Goal: Task Accomplishment & Management: Manage account settings

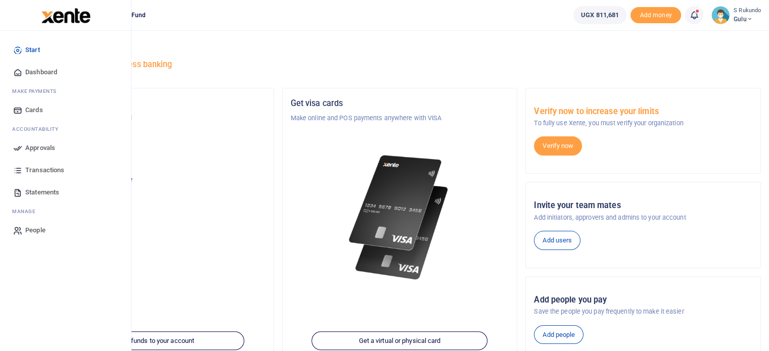
click at [41, 145] on span "Approvals" at bounding box center [40, 148] width 30 height 10
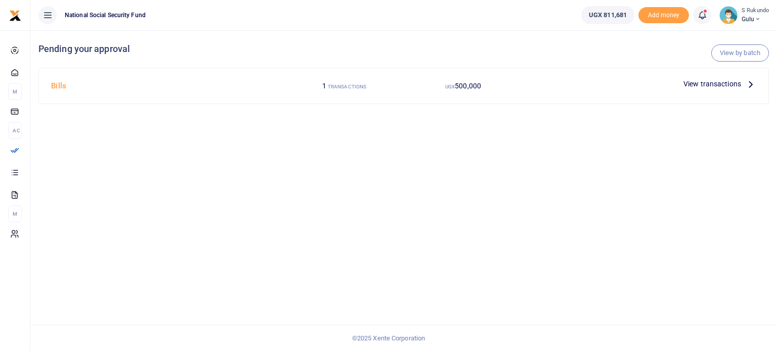
click at [750, 82] on icon at bounding box center [750, 83] width 11 height 11
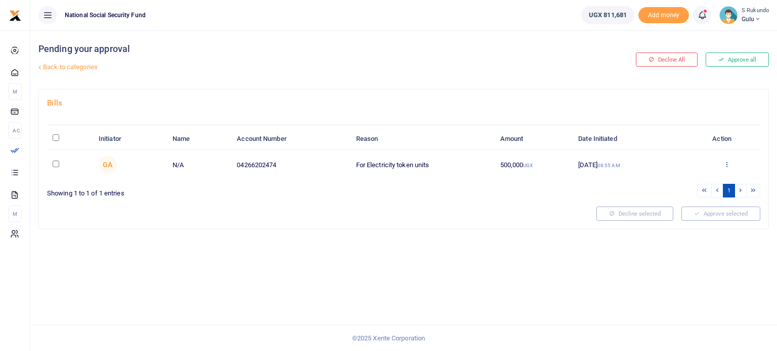
click at [726, 163] on icon at bounding box center [726, 164] width 7 height 7
click at [693, 183] on link "Approve" at bounding box center [689, 181] width 80 height 14
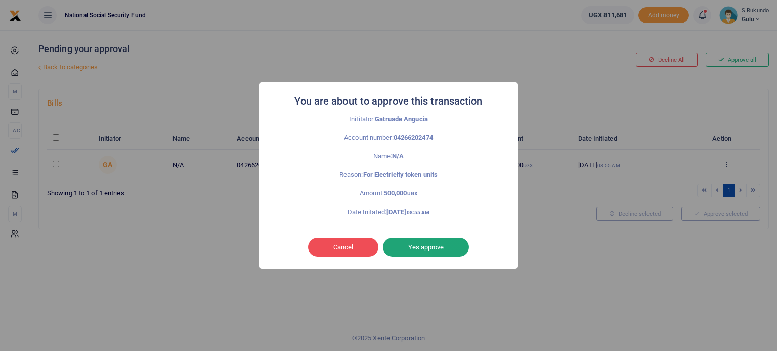
click at [420, 247] on button "Yes approve" at bounding box center [426, 247] width 86 height 19
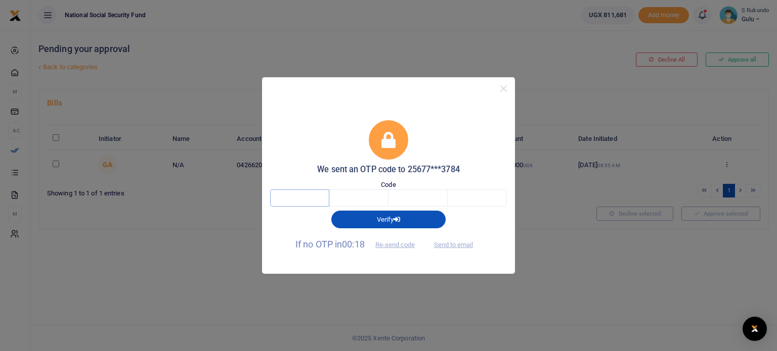
click at [310, 195] on input "text" at bounding box center [299, 198] width 59 height 17
type input "3"
type input "5"
type input "2"
type input "6"
